Goal: Task Accomplishment & Management: Complete application form

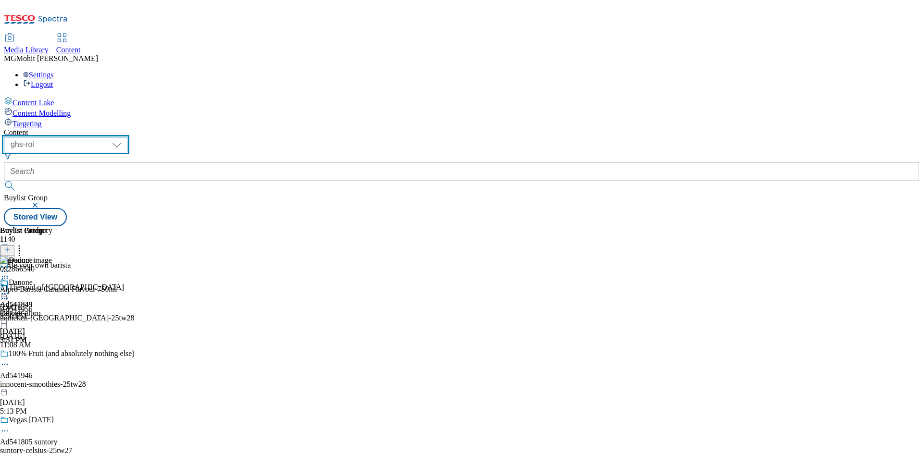
click at [127, 137] on select "ghs-roi ghs-uk" at bounding box center [65, 144] width 123 height 15
select select "ghs-[GEOGRAPHIC_DATA]"
click at [125, 137] on select "ghs-roi ghs-uk" at bounding box center [65, 144] width 123 height 15
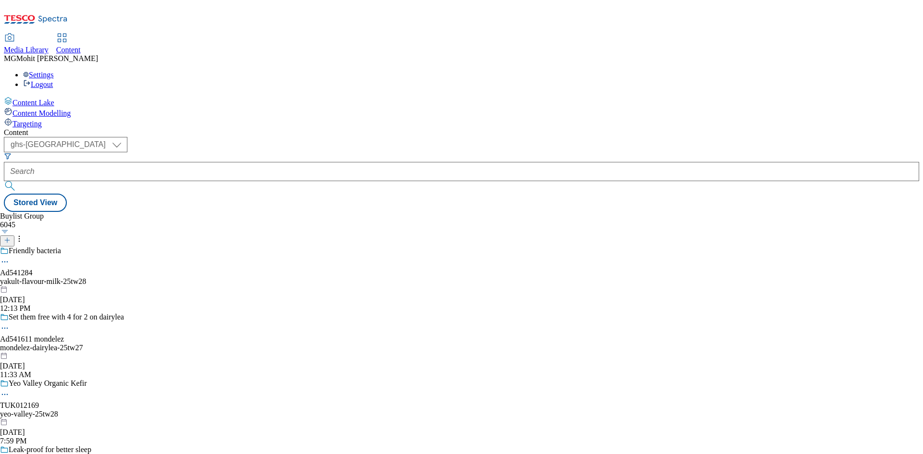
click at [11, 237] on icon at bounding box center [7, 240] width 7 height 7
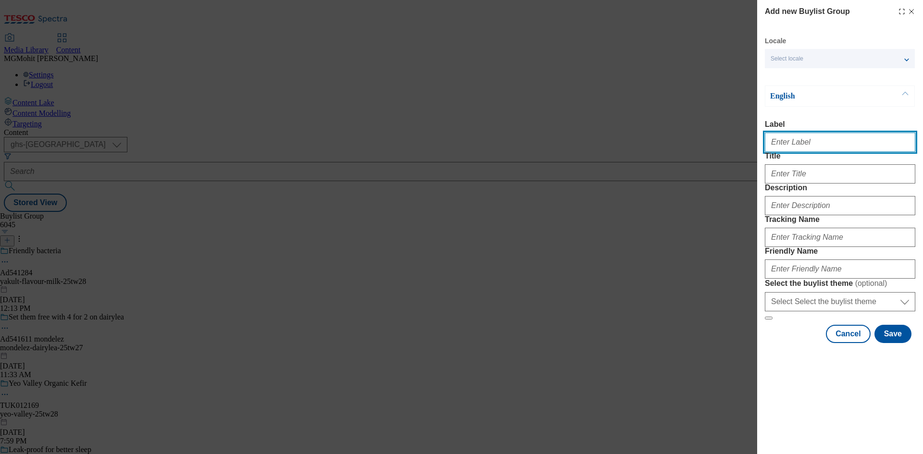
click at [815, 148] on input "Label" at bounding box center [840, 142] width 150 height 19
paste input "Ad541478 bel"
type input "Ad541478 bel"
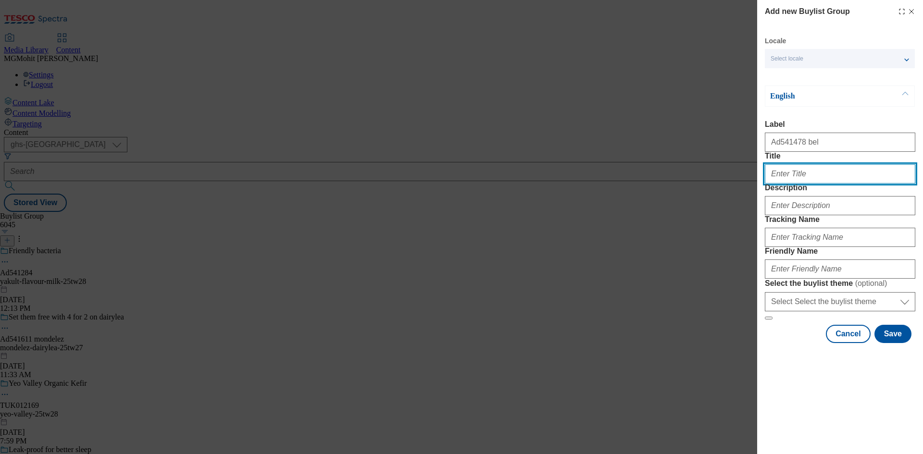
paste input "Smarter snacking choices"
type input "Smarter snacking choices"
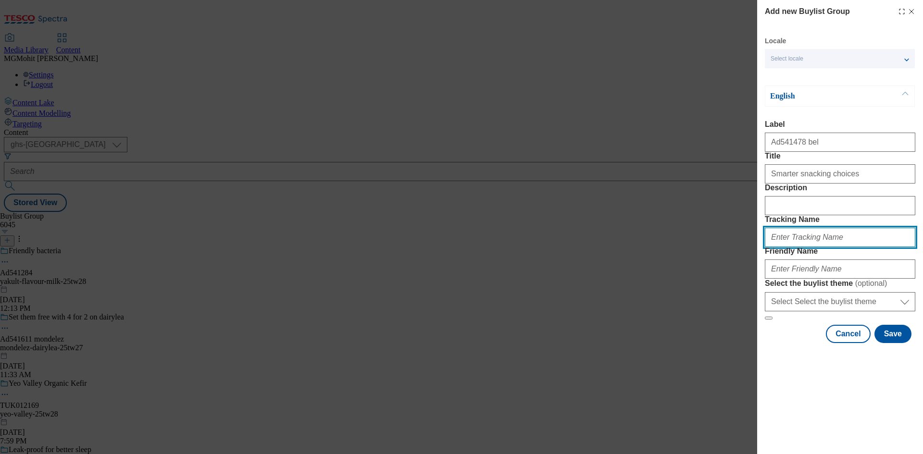
paste input "DH_AD541478"
type input "DH_AD541478"
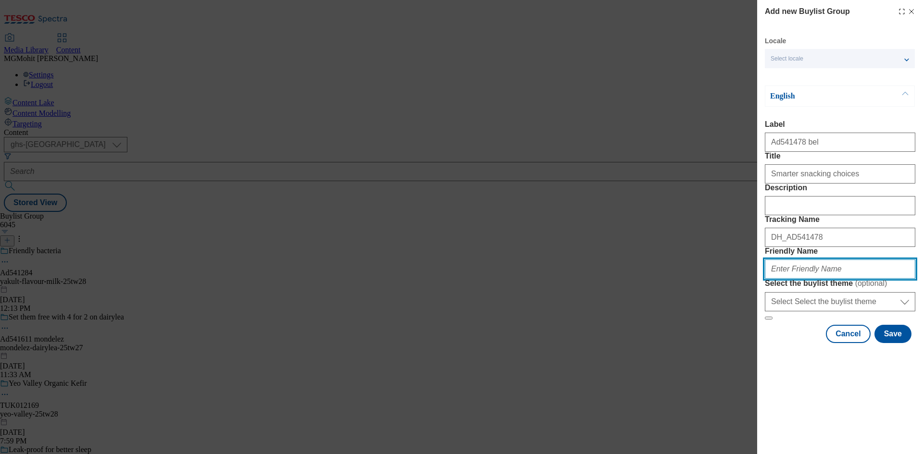
click at [795, 279] on input "Friendly Name" at bounding box center [840, 268] width 150 height 19
paste input "bel-thelaughing cow-babybel-25tw29"
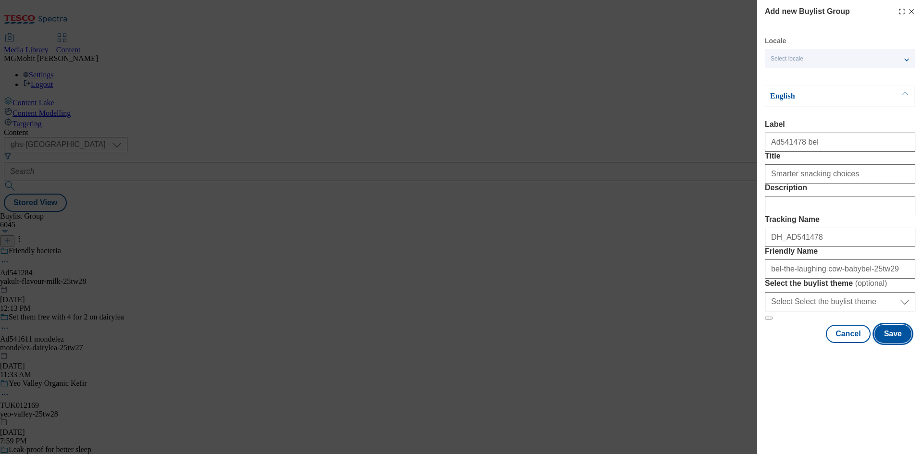
click at [894, 343] on button "Save" at bounding box center [892, 334] width 37 height 18
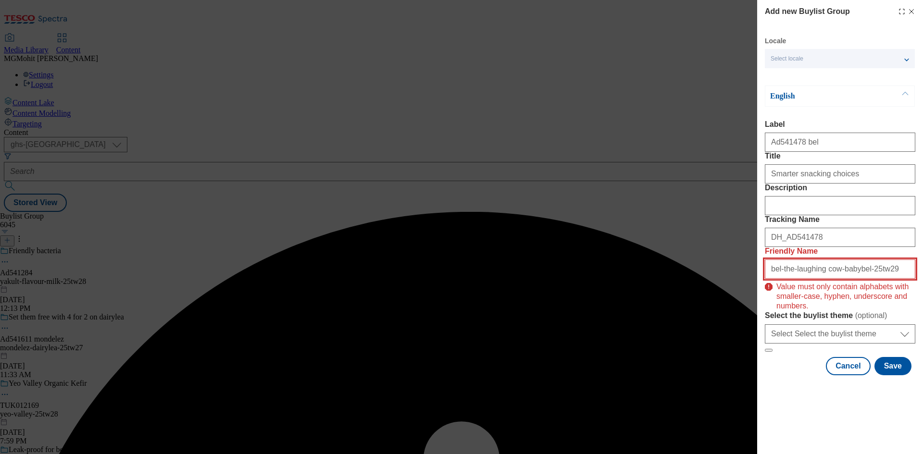
click at [882, 279] on input "bel-the-laughing cow-babybel-25tw29" at bounding box center [840, 268] width 150 height 19
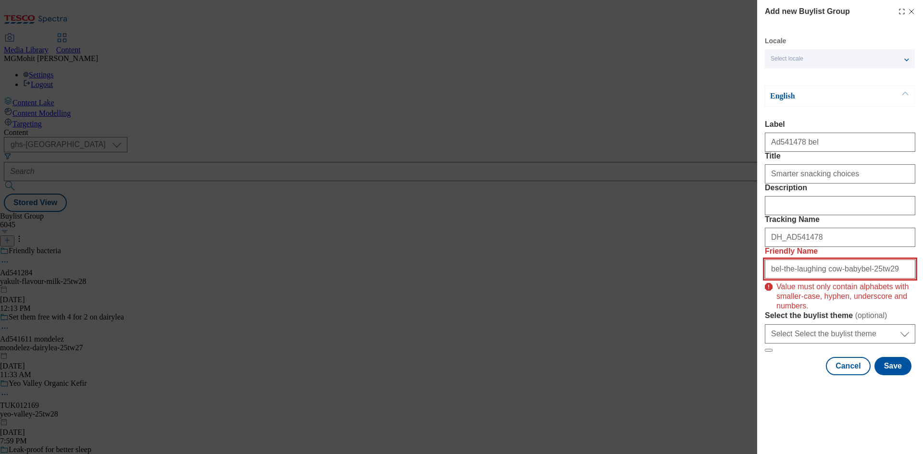
click at [816, 279] on input "bel-the-laughing cow-babybel-25tw29" at bounding box center [840, 268] width 150 height 19
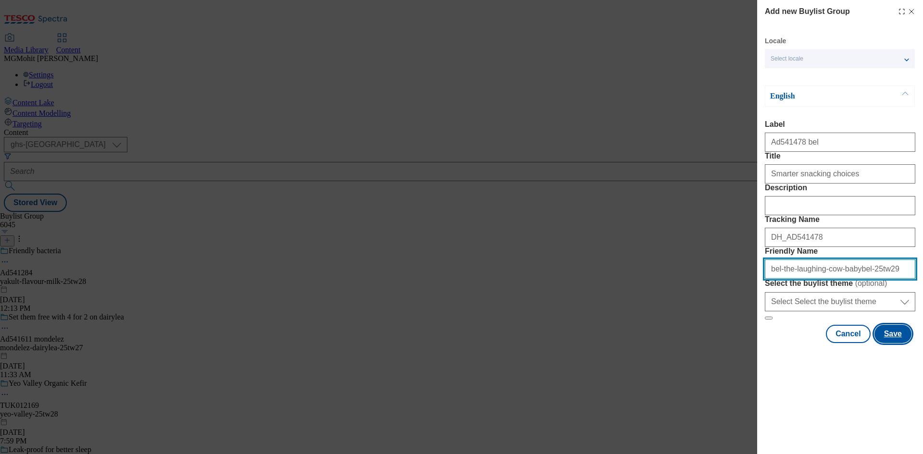
type input "bel-the-laughing-cow-babybel-25tw29"
click at [894, 343] on button "Save" at bounding box center [892, 334] width 37 height 18
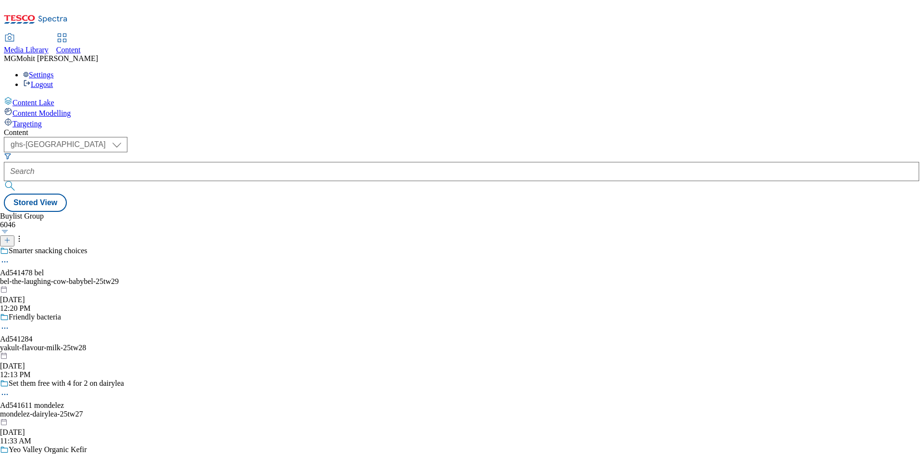
click at [195, 247] on div "Smarter snacking choices" at bounding box center [97, 258] width 195 height 22
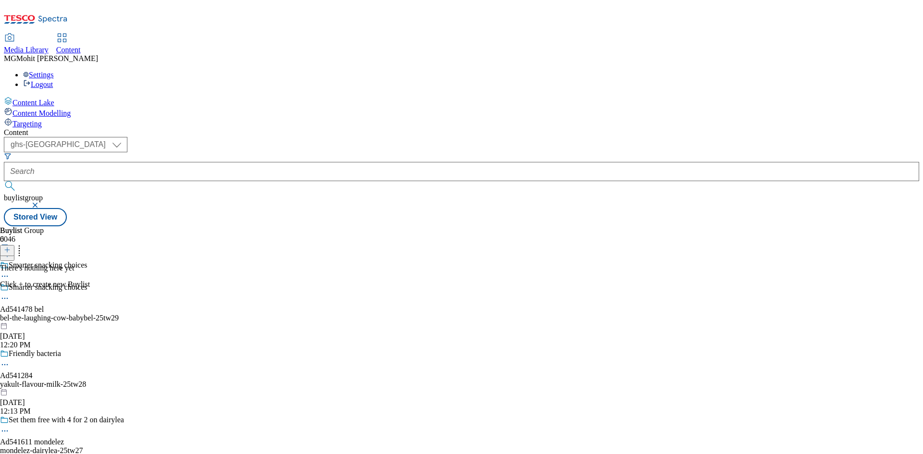
click at [11, 247] on icon at bounding box center [7, 250] width 7 height 7
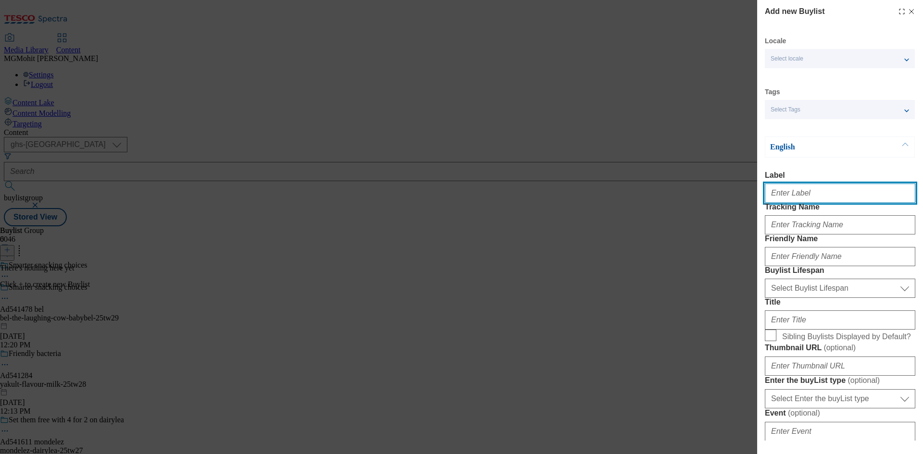
click at [787, 202] on input "Label" at bounding box center [840, 193] width 150 height 19
paste input "Ad541478"
type input "Ad541478"
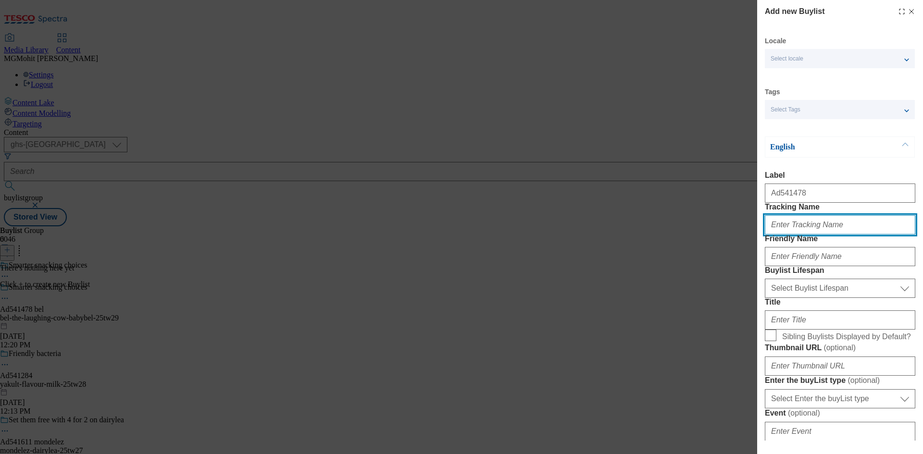
paste input "DH_AD541478"
type input "DH_AD541478"
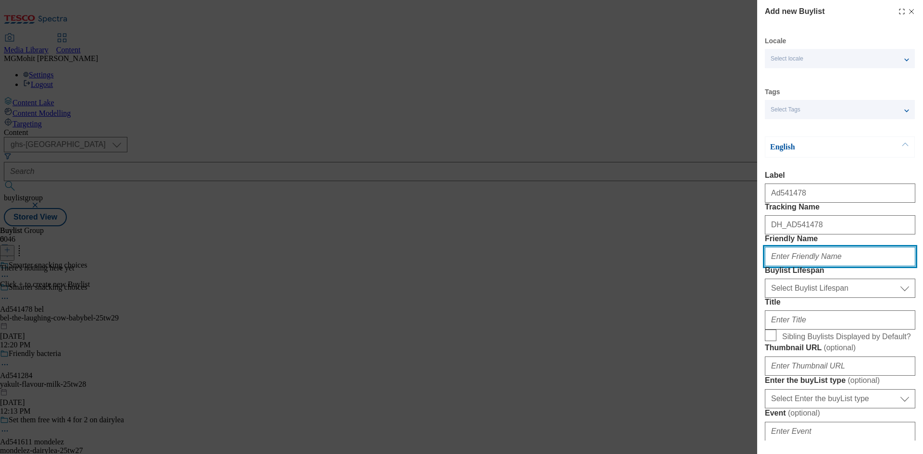
click at [792, 266] on input "Friendly Name" at bounding box center [840, 256] width 150 height 19
paste input "bel"
type input "bel"
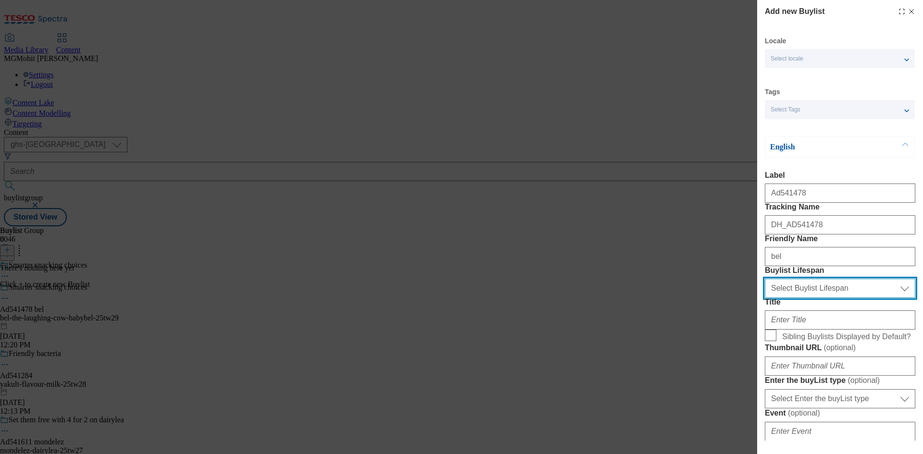
drag, startPoint x: 797, startPoint y: 341, endPoint x: 792, endPoint y: 349, distance: 9.2
click at [797, 298] on select "Select Buylist Lifespan evergreen seasonal tactical" at bounding box center [840, 288] width 150 height 19
select select "tactical"
click at [765, 298] on select "Select Buylist Lifespan evergreen seasonal tactical" at bounding box center [840, 288] width 150 height 19
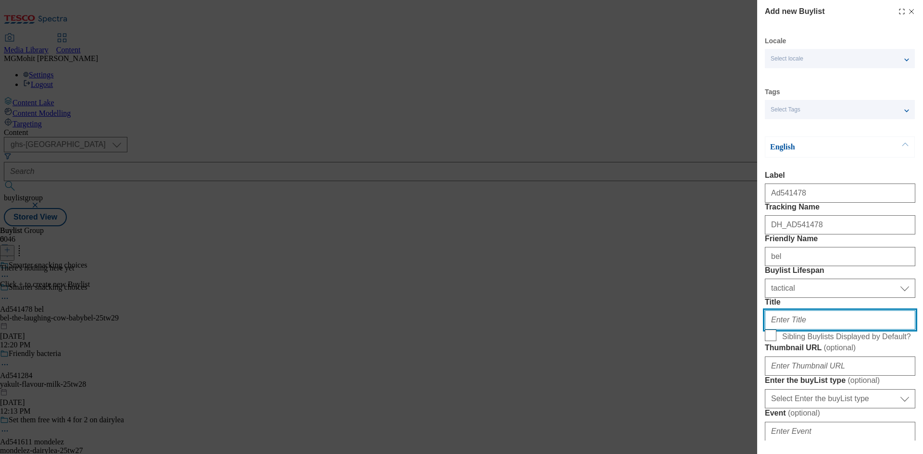
drag, startPoint x: 781, startPoint y: 385, endPoint x: 782, endPoint y: 380, distance: 5.4
click at [781, 330] on input "Title" at bounding box center [840, 319] width 150 height 19
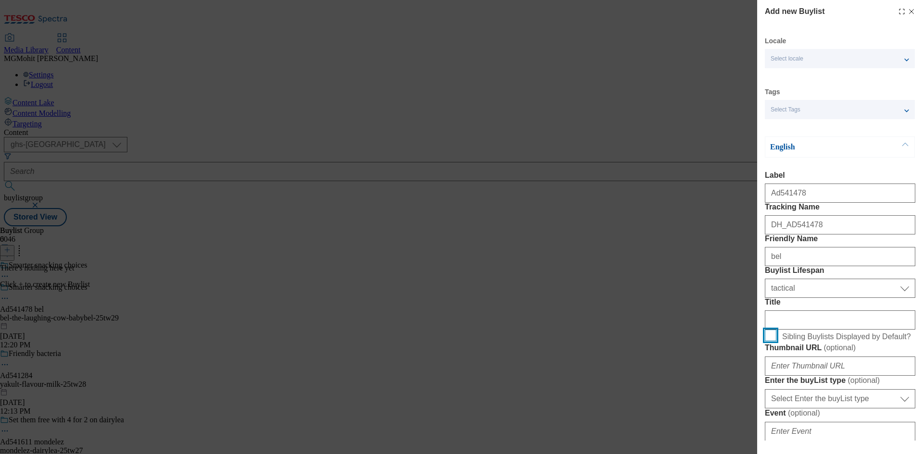
scroll to position [240, 0]
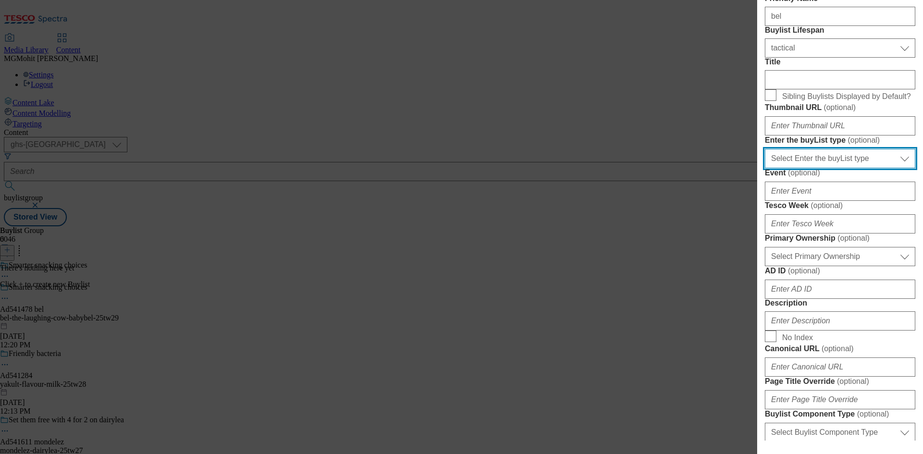
drag, startPoint x: 798, startPoint y: 269, endPoint x: 798, endPoint y: 278, distance: 9.6
click at [798, 168] on select "Select Enter the buyList type event supplier funded long term >4 weeks supplier…" at bounding box center [840, 158] width 150 height 19
select select "supplier funded short term 1-3 weeks"
click at [765, 168] on select "Select Enter the buyList type event supplier funded long term >4 weeks supplier…" at bounding box center [840, 158] width 150 height 19
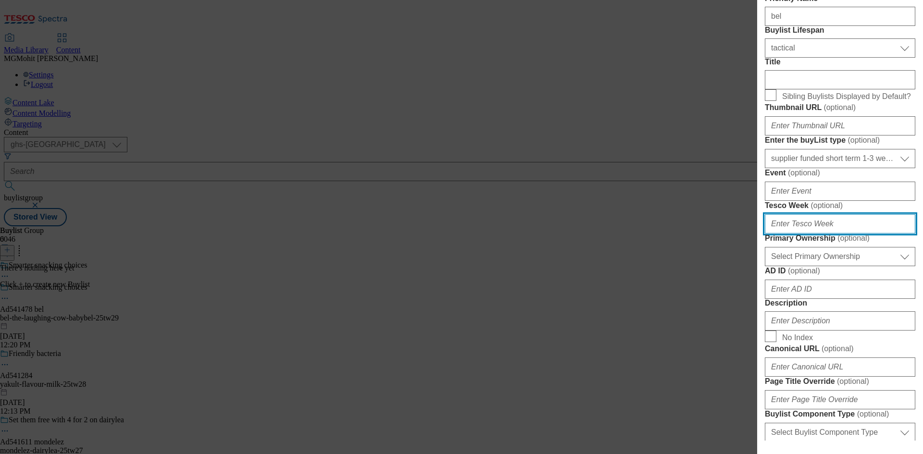
click at [787, 234] on input "Tesco Week ( optional )" at bounding box center [840, 223] width 150 height 19
type input "29"
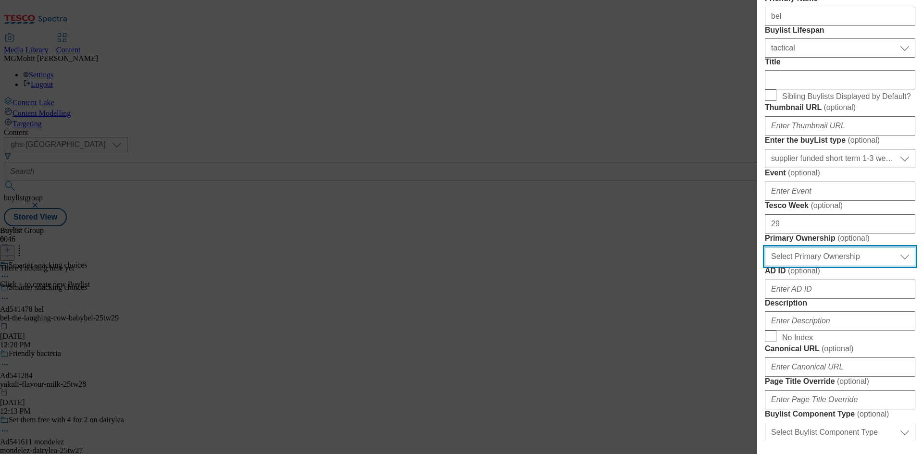
scroll to position [432, 0]
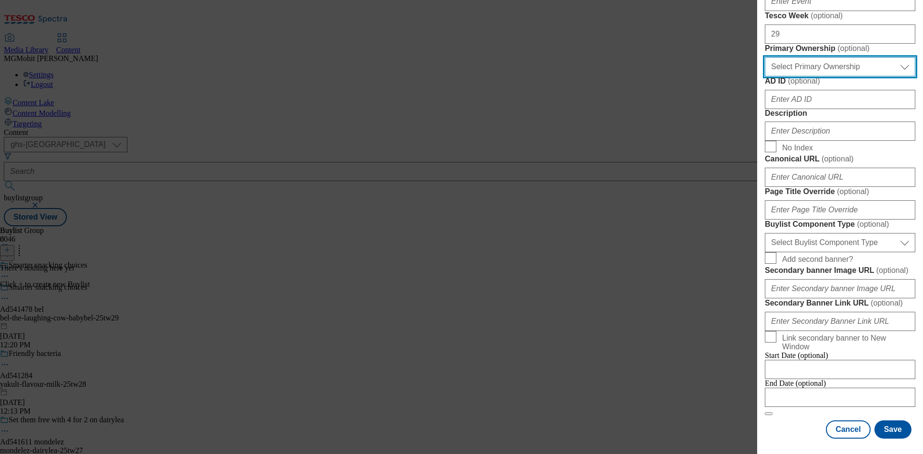
drag, startPoint x: 815, startPoint y: 225, endPoint x: 815, endPoint y: 233, distance: 8.2
click at [815, 76] on select "Select Primary Ownership tesco dunnhumby" at bounding box center [840, 66] width 150 height 19
select select "dunnhumby"
click at [765, 76] on select "Select Primary Ownership tesco dunnhumby" at bounding box center [840, 66] width 150 height 19
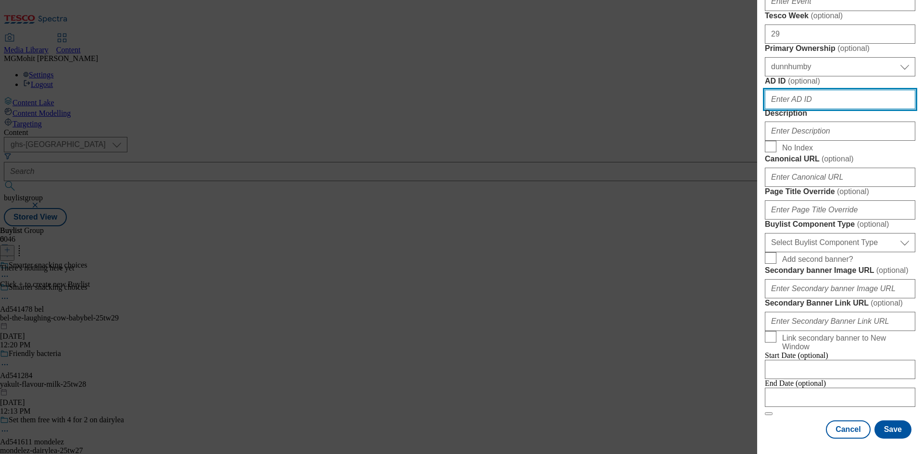
click at [802, 109] on input "AD ID ( optional )" at bounding box center [840, 99] width 150 height 19
paste input "541478"
type input "541478"
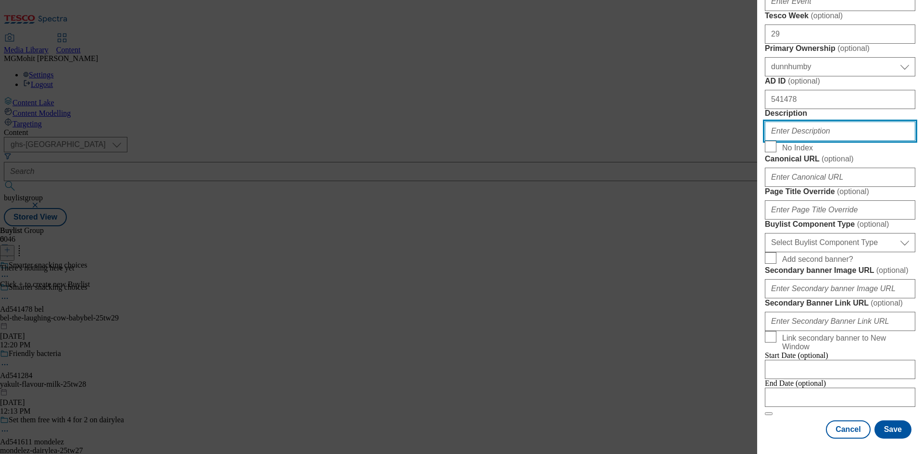
click at [802, 141] on input "Description" at bounding box center [840, 131] width 150 height 19
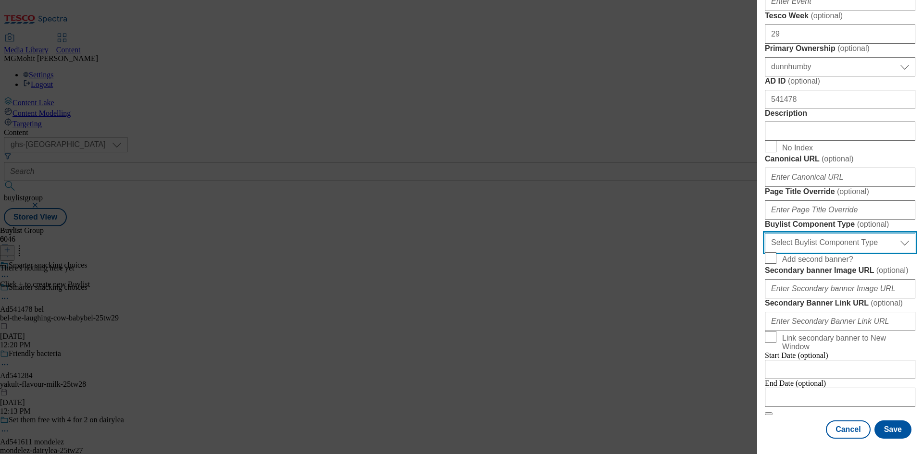
drag, startPoint x: 810, startPoint y: 302, endPoint x: 802, endPoint y: 309, distance: 11.0
click at [810, 252] on select "Select Buylist Component Type Banner Competition Header Meal" at bounding box center [840, 242] width 150 height 19
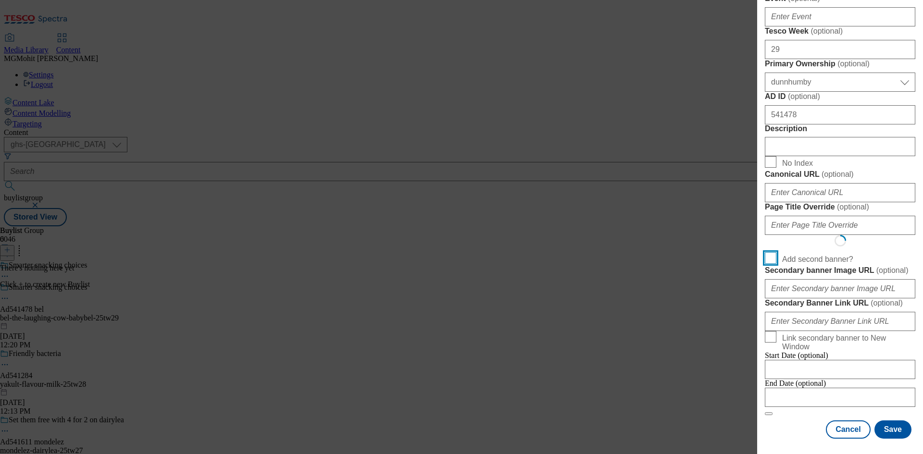
scroll to position [750, 0]
select select "Banner"
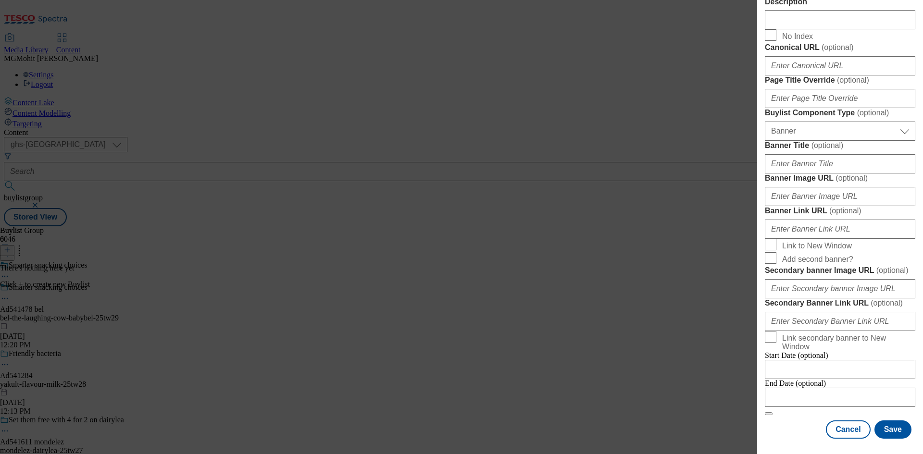
scroll to position [952, 0]
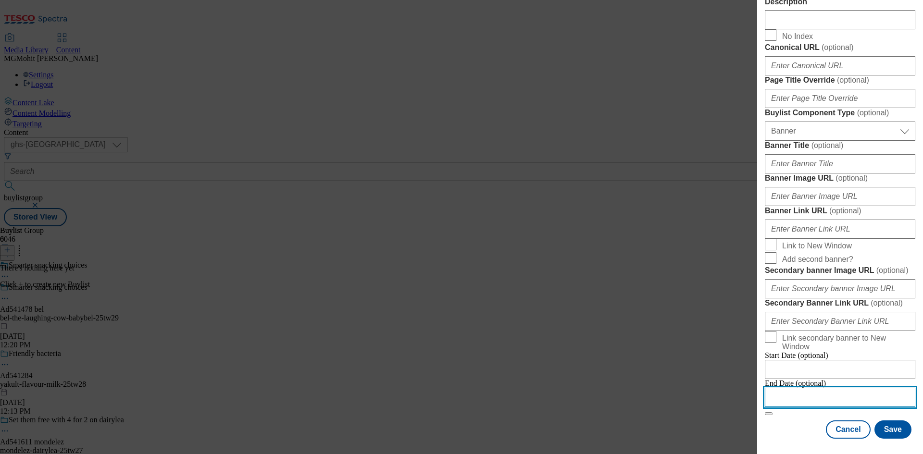
click at [848, 394] on input "Modal" at bounding box center [840, 397] width 150 height 19
select select "2025"
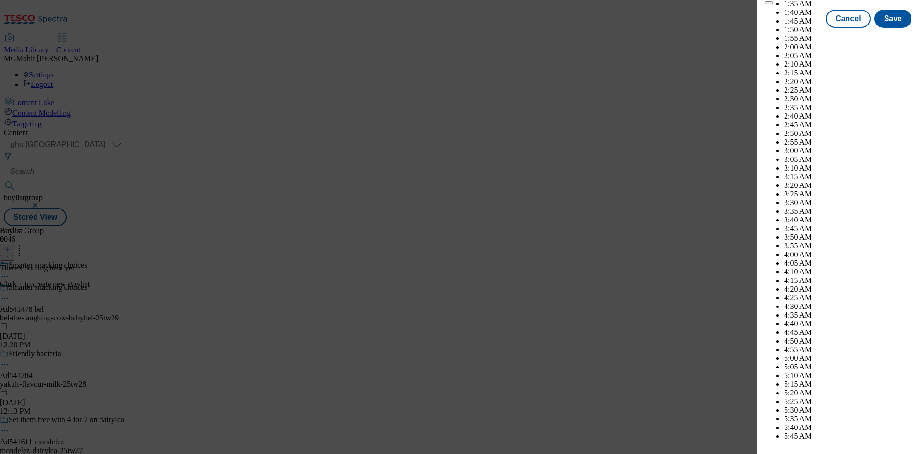
scroll to position [2623, 0]
select select "November"
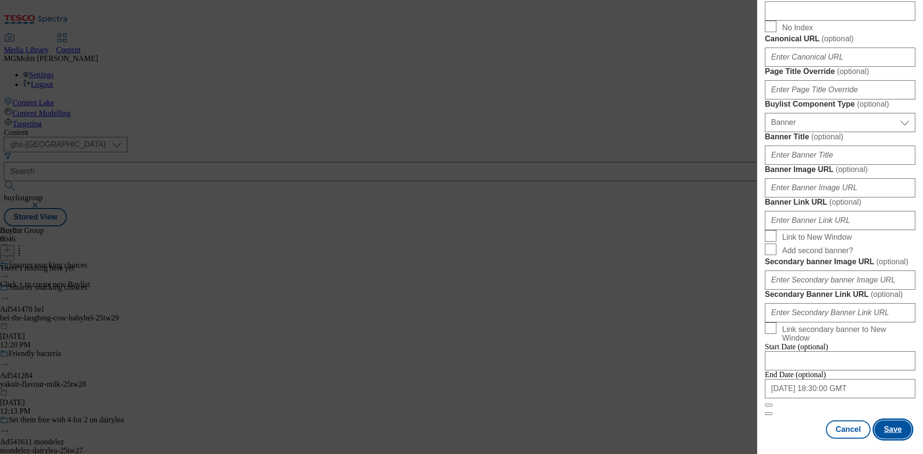
click at [885, 429] on button "Save" at bounding box center [892, 429] width 37 height 18
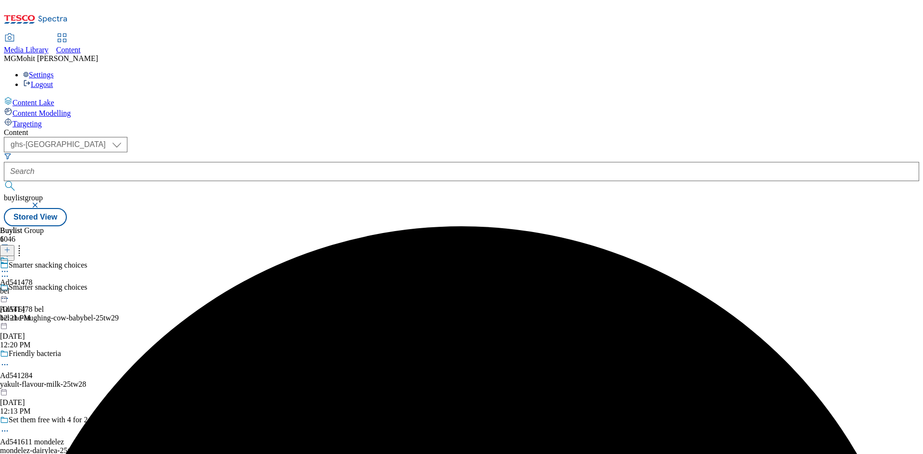
click at [33, 287] on div "bel" at bounding box center [16, 291] width 33 height 9
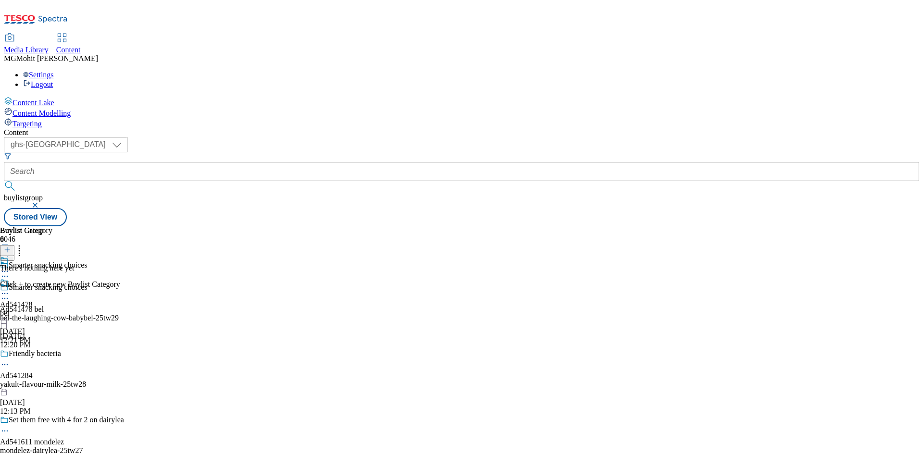
click at [120, 264] on div "There's nothing here yet Click + to create new Buylist Category" at bounding box center [60, 276] width 120 height 25
click at [11, 247] on icon at bounding box center [7, 250] width 7 height 7
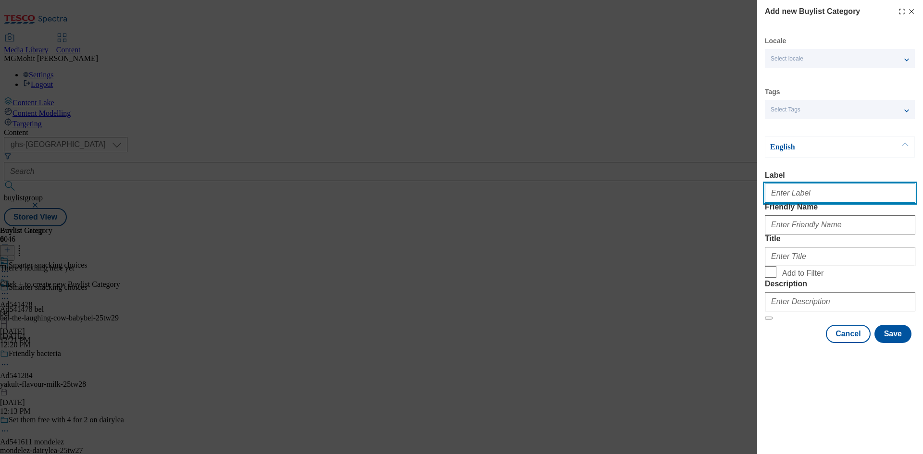
click at [802, 203] on input "Label" at bounding box center [840, 193] width 150 height 19
paste input "Ad541478"
type input "Ad541478"
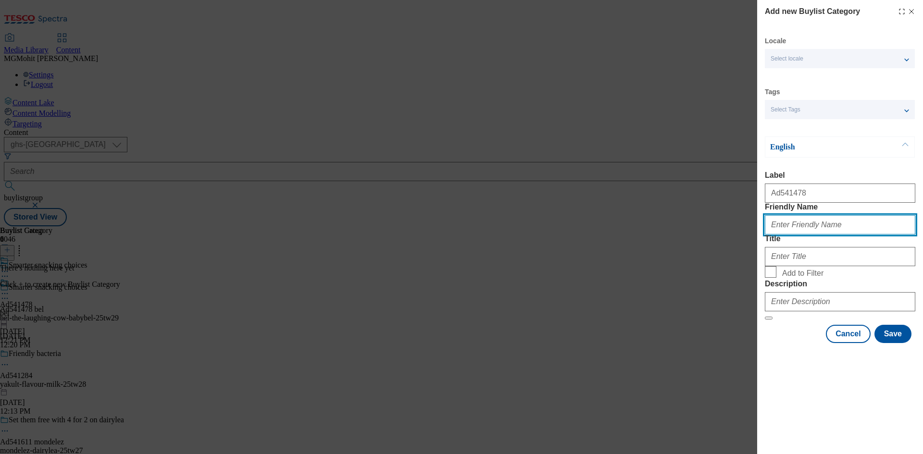
paste input "bel-the-laughing-cow-babybel"
type input "bel-the-laughing-cow-babybel"
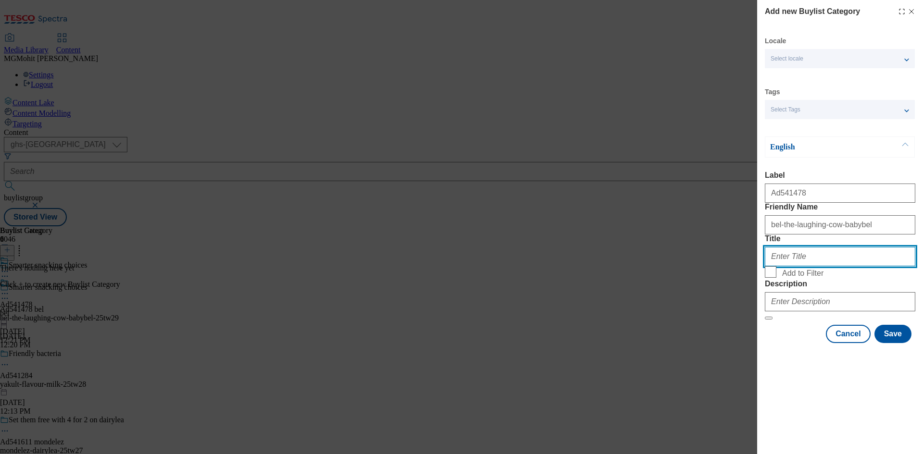
click at [799, 266] on input "Title" at bounding box center [840, 256] width 150 height 19
paste input "Bel"
type input "Bel"
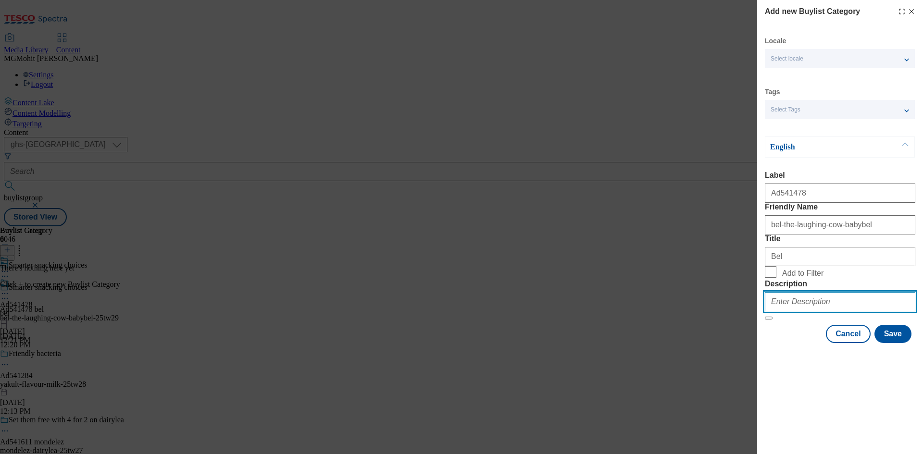
click at [790, 311] on input "Description" at bounding box center [840, 301] width 150 height 19
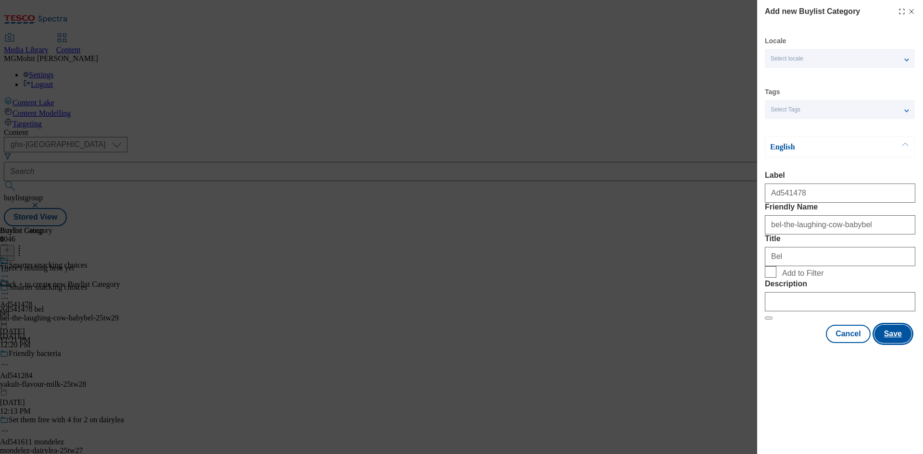
click at [889, 343] on button "Save" at bounding box center [892, 334] width 37 height 18
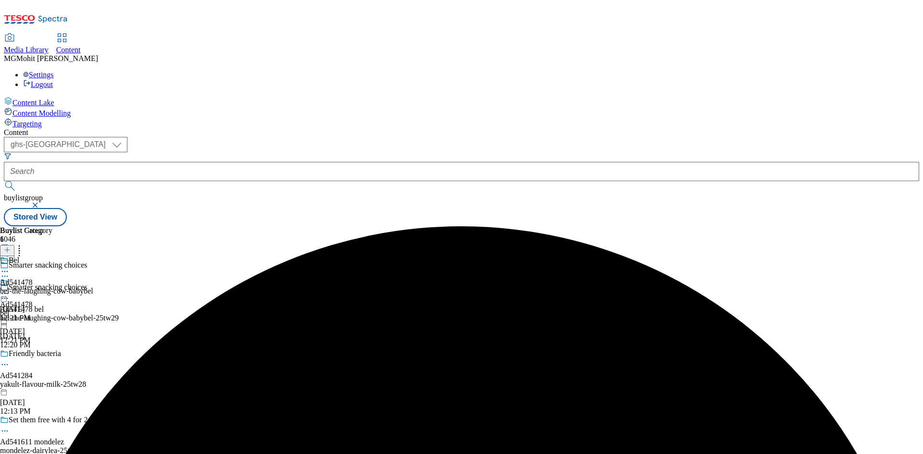
click at [93, 256] on div "Bel Ad541478 bel-the-laughing-cow-babybel Aug 27, 2025 12:21 PM" at bounding box center [46, 289] width 93 height 66
click at [11, 247] on icon at bounding box center [7, 250] width 7 height 7
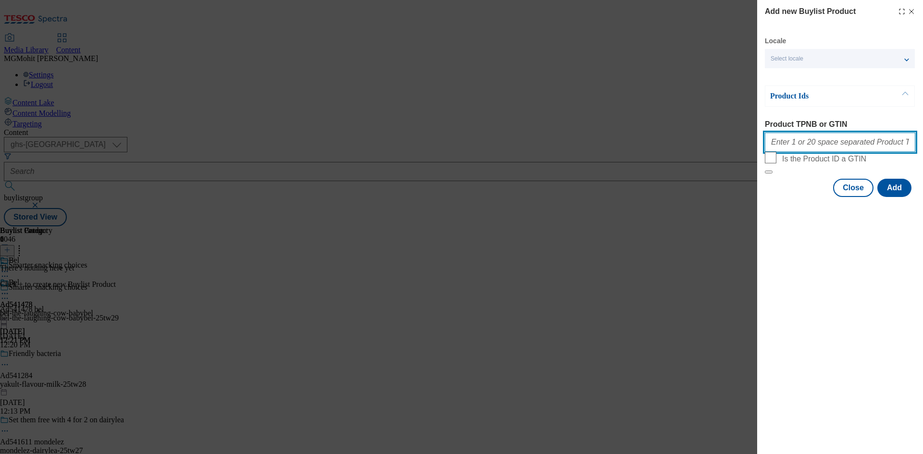
click at [784, 146] on input "Product TPNB or GTIN" at bounding box center [840, 142] width 150 height 19
paste input "89454801 50022261 51333945 52195737 50695713"
click at [799, 148] on input "89454801 50022261 51333945 52195737 50695713" at bounding box center [840, 142] width 150 height 19
paste input "82340083 84885575 93275195"
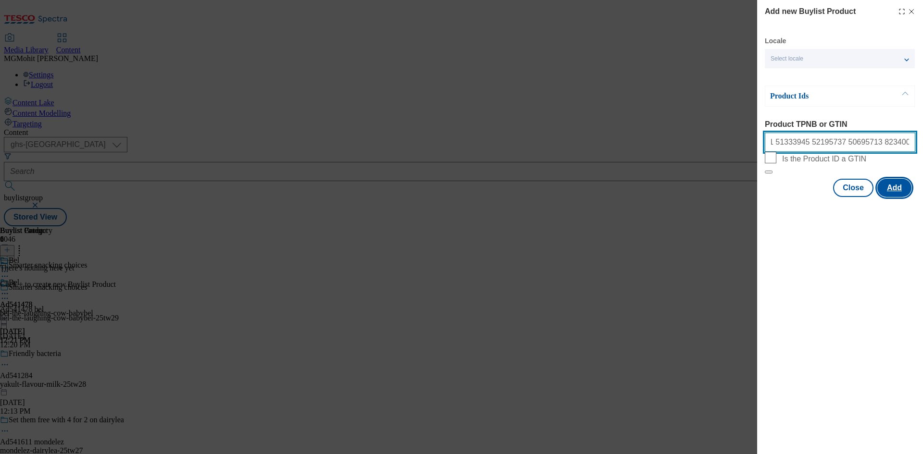
type input "89454801 50022261 51333945 52195737 50695713 82340083 84885575 93275195"
click at [895, 197] on button "Add" at bounding box center [894, 188] width 34 height 18
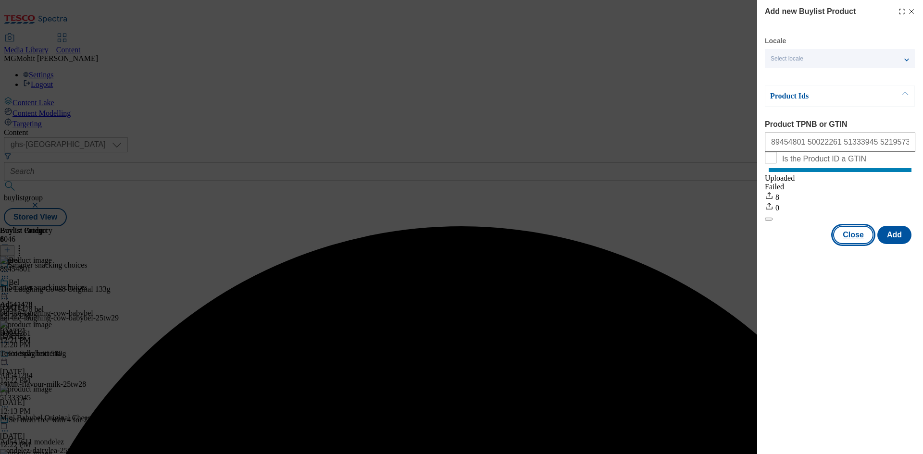
click at [844, 244] on button "Close" at bounding box center [853, 235] width 40 height 18
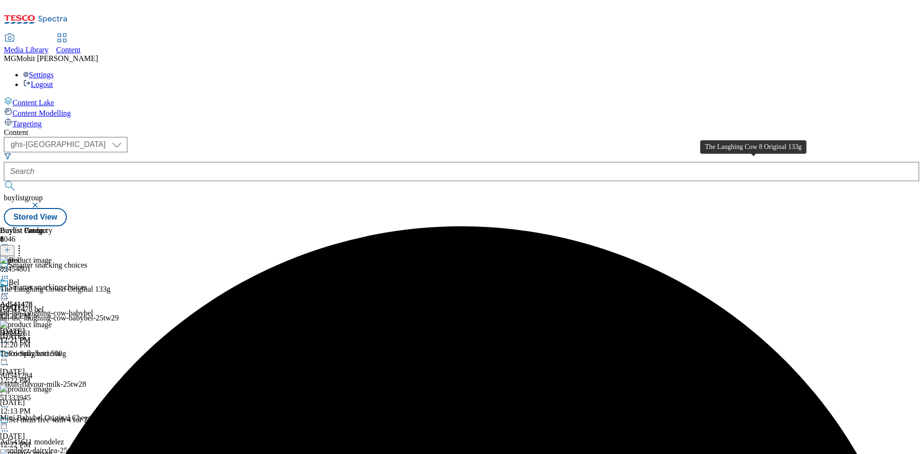
click at [111, 285] on div "The Laughing Cow 8 Original 133g" at bounding box center [55, 289] width 111 height 9
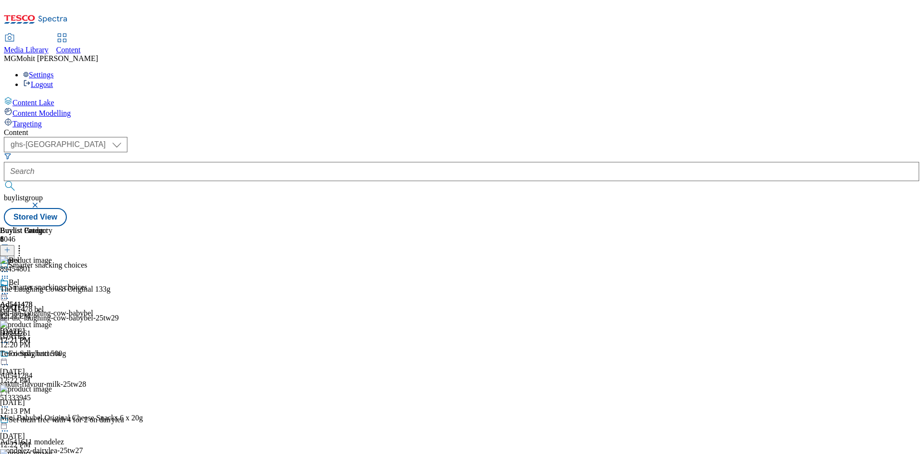
click at [10, 289] on icon at bounding box center [5, 294] width 10 height 10
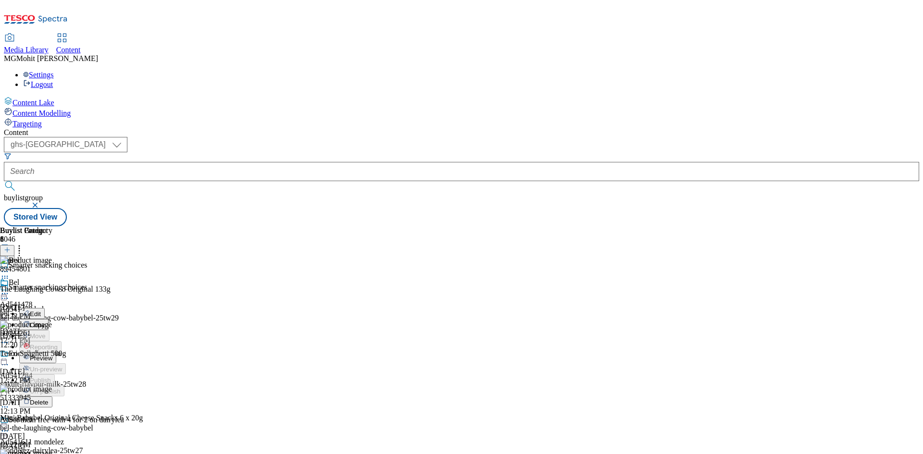
click at [41, 310] on span "Edit" at bounding box center [35, 313] width 11 height 7
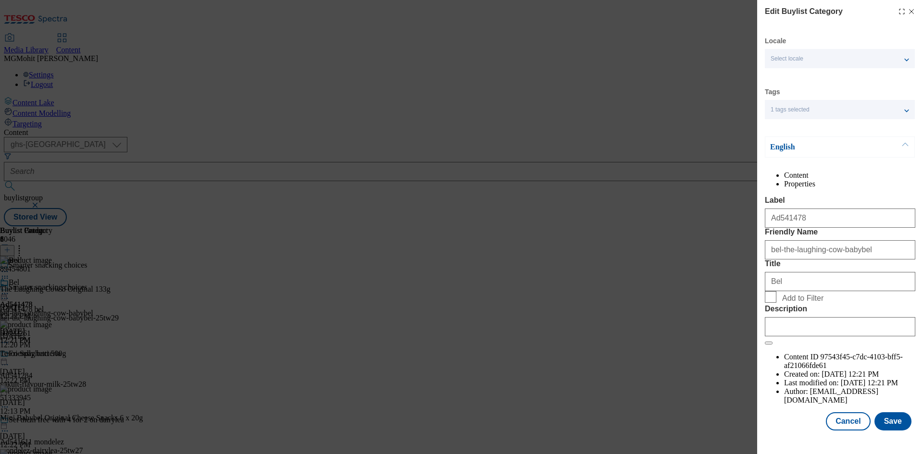
scroll to position [19, 0]
click at [803, 336] on input "Description" at bounding box center [840, 326] width 150 height 19
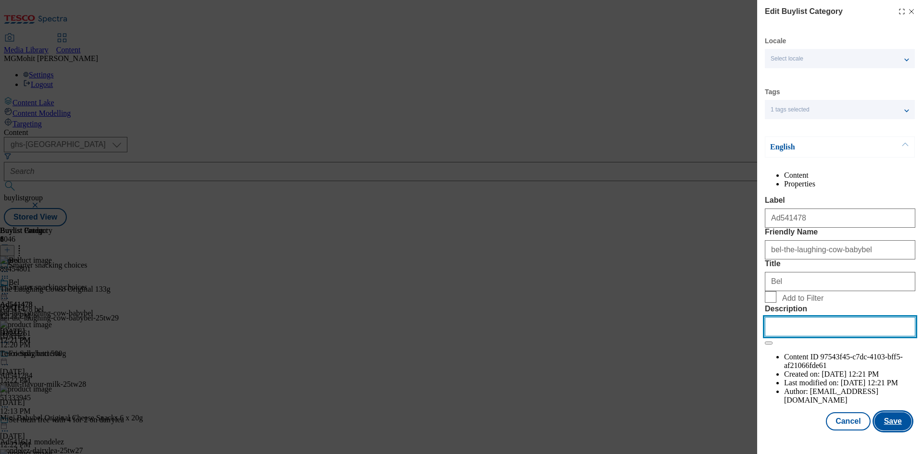
paste input "The Laughing Cow 8 Original 133g"
type input "The Laughing Cow 8 Original 133g"
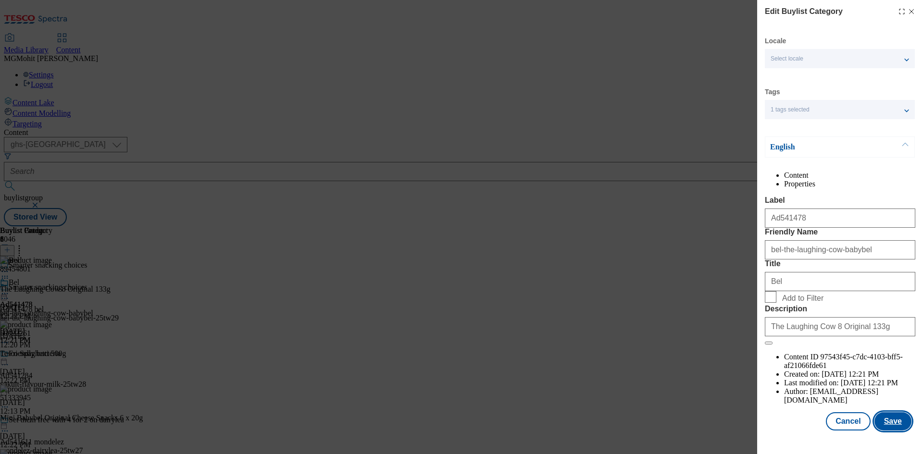
click at [885, 426] on button "Save" at bounding box center [892, 421] width 37 height 18
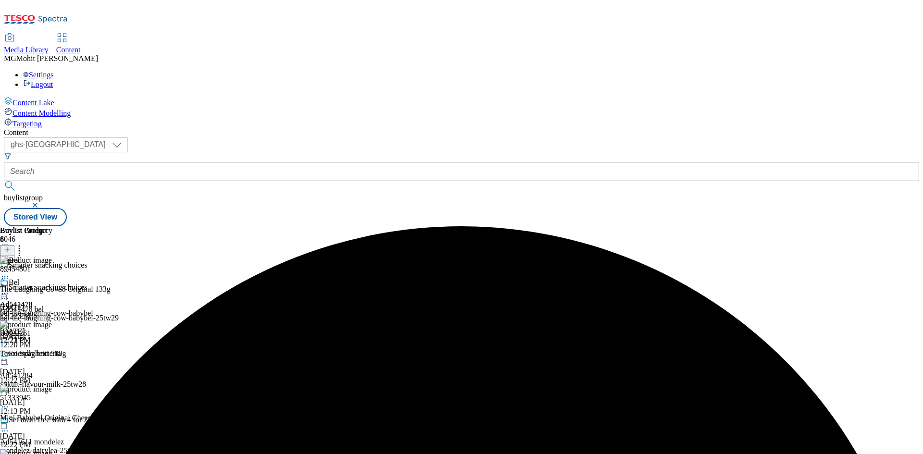
click at [10, 289] on icon at bounding box center [5, 294] width 10 height 10
click at [41, 310] on span "Edit" at bounding box center [35, 313] width 11 height 7
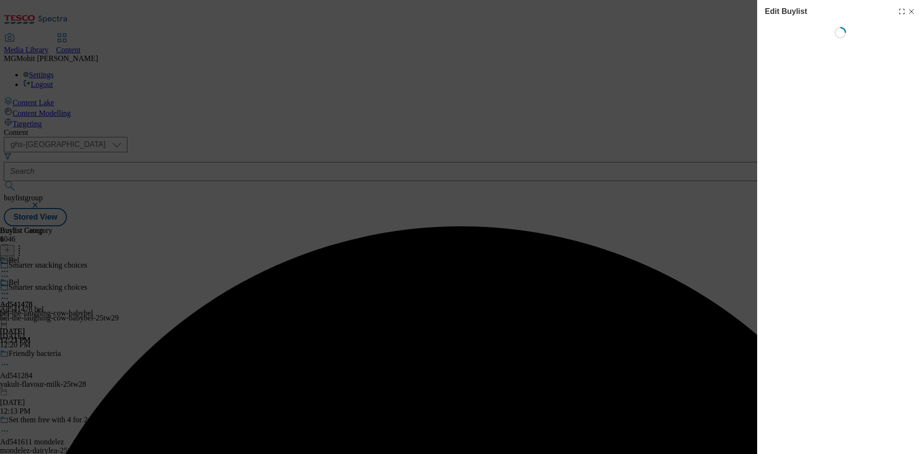
select select "tactical"
select select "supplier funded short term 1-3 weeks"
select select "dunnhumby"
select select "Banner"
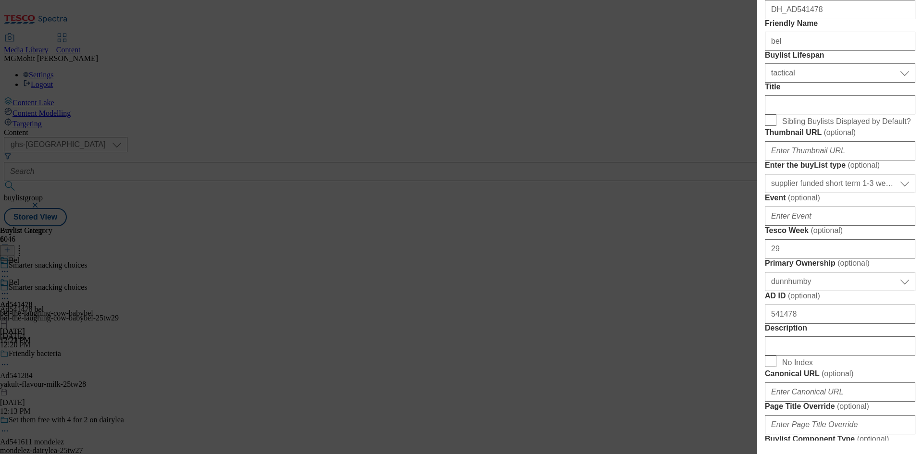
scroll to position [432, 0]
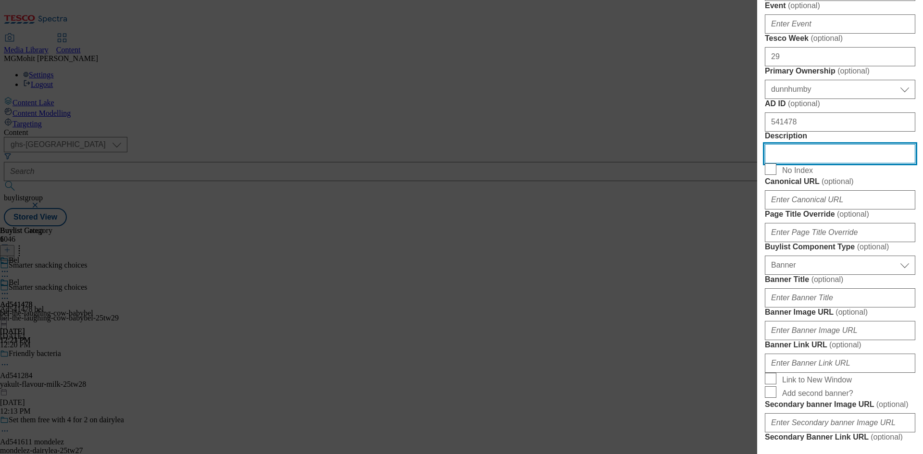
click at [789, 163] on input "Description" at bounding box center [840, 153] width 150 height 19
paste input "The Laughing Cow 8 Original 133g"
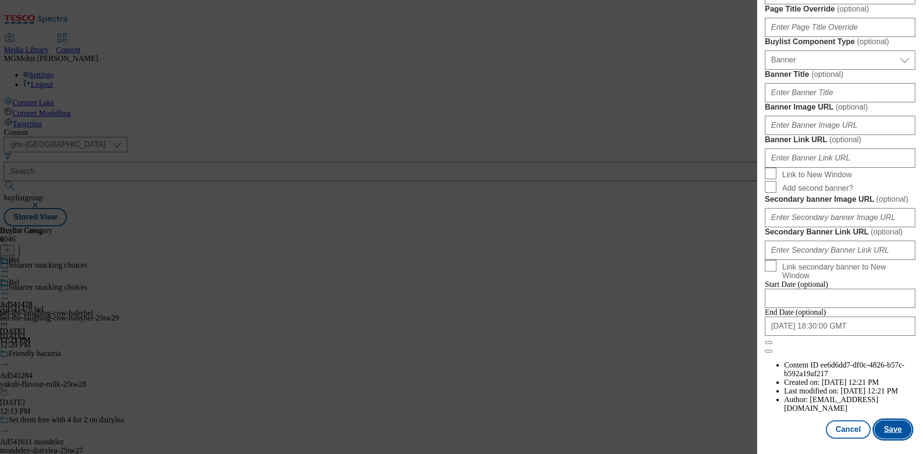
scroll to position [995, 0]
type input "The Laughing Cow 8 Original 133g"
click at [889, 429] on button "Save" at bounding box center [892, 429] width 37 height 18
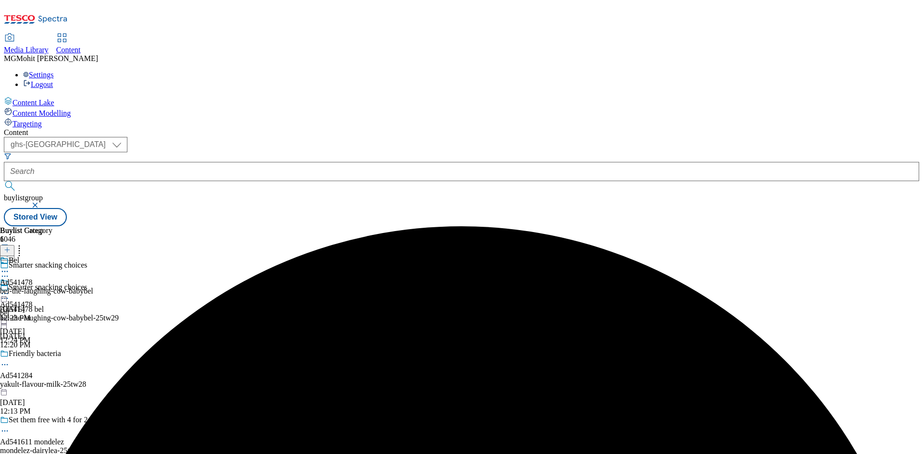
click at [10, 294] on icon at bounding box center [5, 299] width 10 height 10
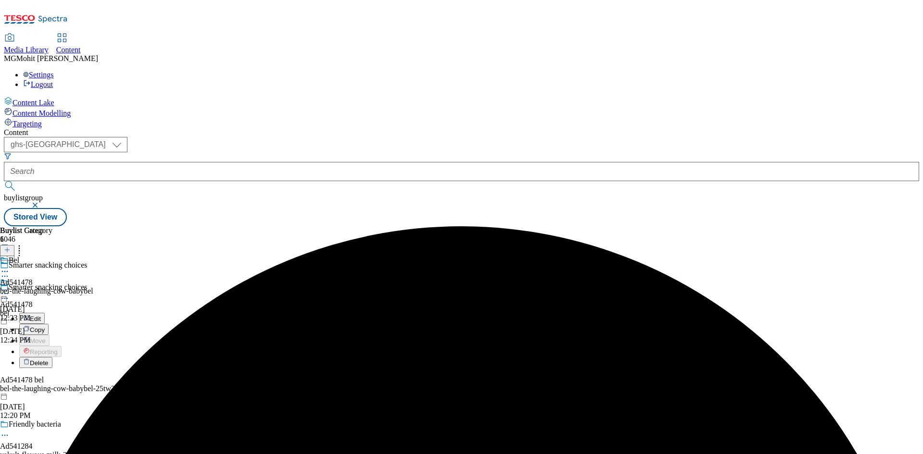
click at [41, 315] on span "Edit" at bounding box center [35, 318] width 11 height 7
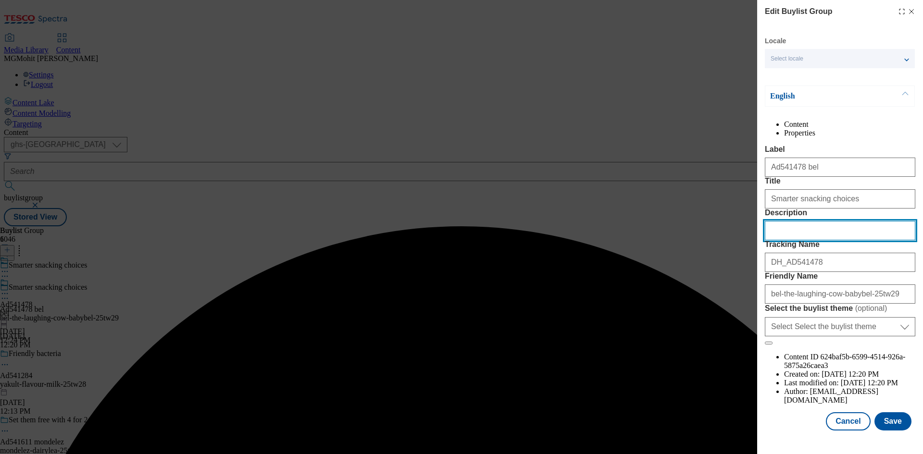
click at [827, 240] on input "Description" at bounding box center [840, 230] width 150 height 19
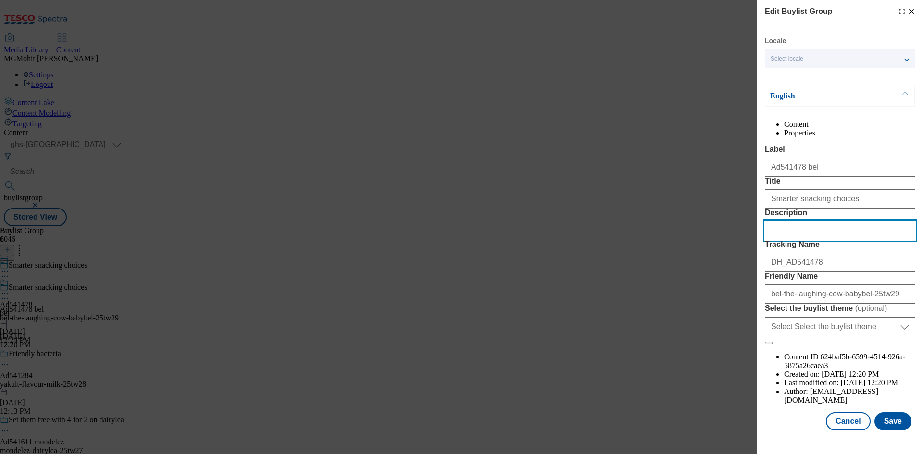
paste input "The Laughing Cow 8 Original 133g"
type input "The Laughing Cow 8 Original 133g"
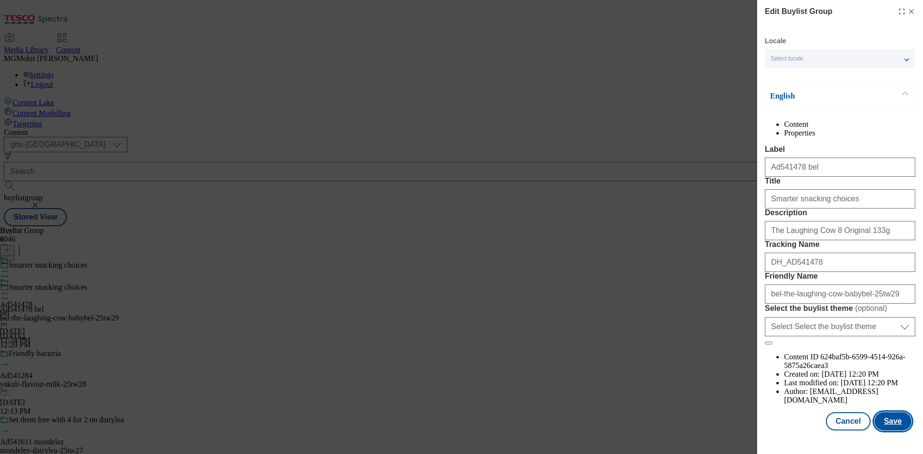
click at [889, 428] on button "Save" at bounding box center [892, 421] width 37 height 18
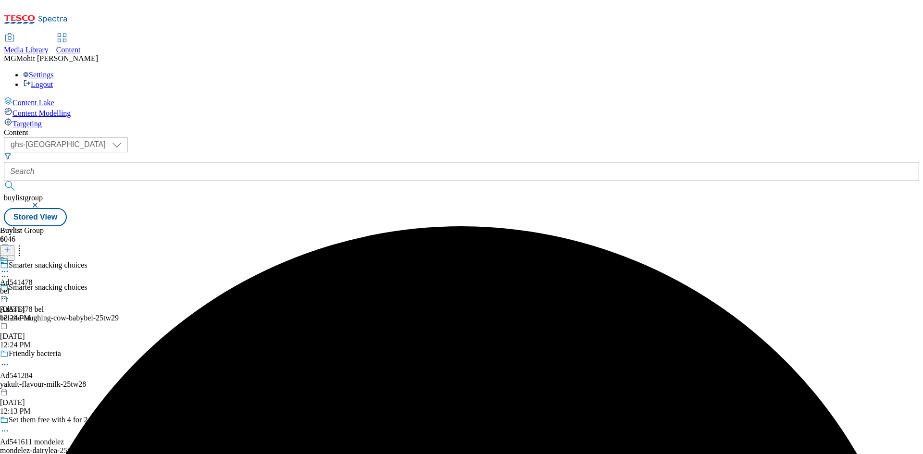
click at [10, 267] on icon at bounding box center [5, 272] width 10 height 10
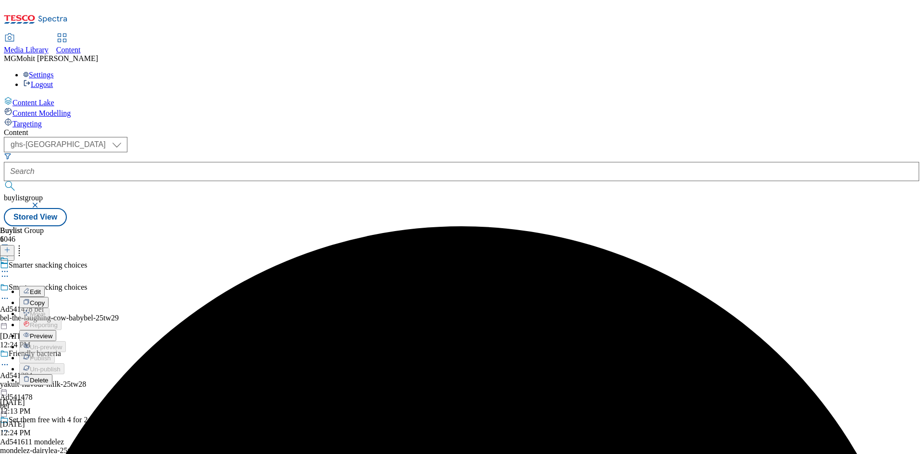
click at [52, 333] on span "Preview" at bounding box center [41, 336] width 23 height 7
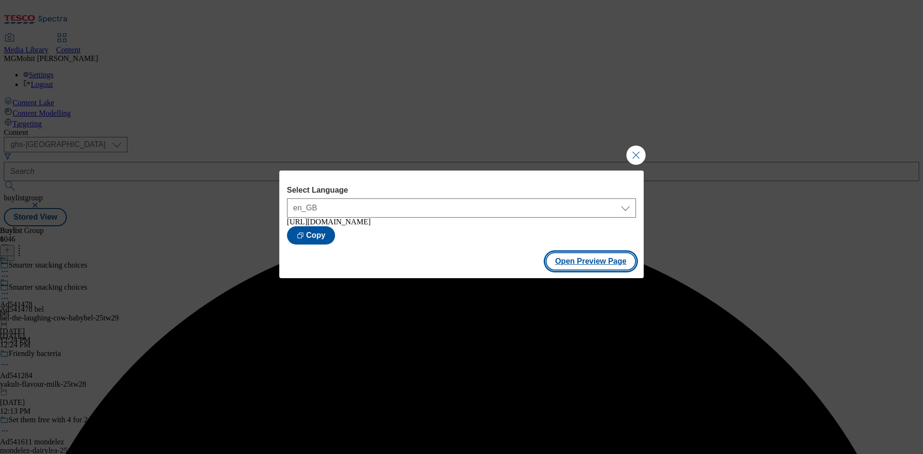
click at [584, 267] on button "Open Preview Page" at bounding box center [590, 261] width 91 height 18
click at [635, 149] on button "Close Modal" at bounding box center [635, 155] width 19 height 19
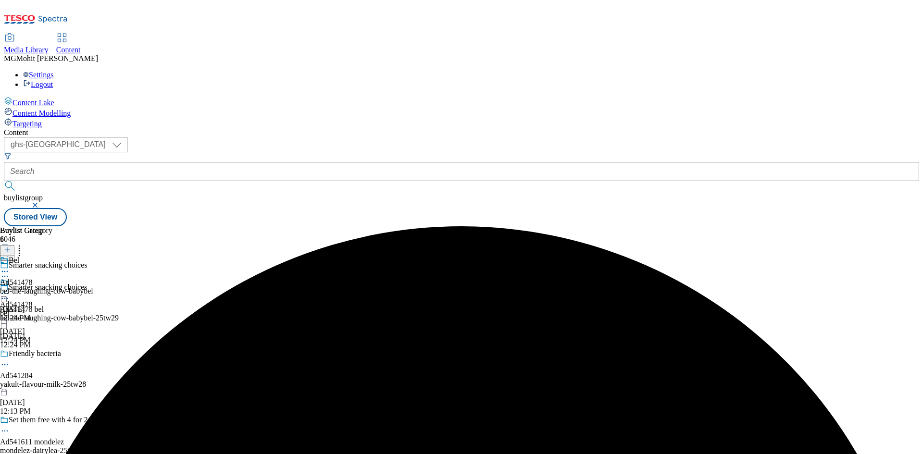
click at [10, 289] on icon at bounding box center [5, 294] width 10 height 10
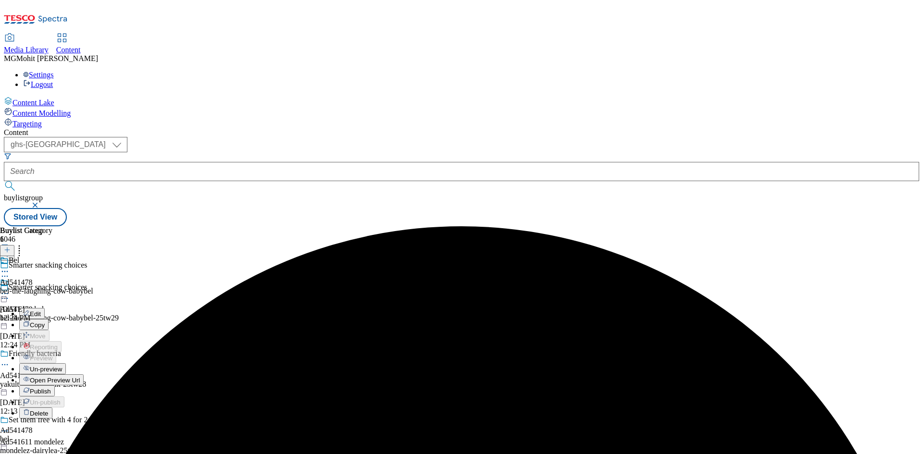
click at [51, 388] on span "Publish" at bounding box center [40, 391] width 21 height 7
